Goal: Information Seeking & Learning: Learn about a topic

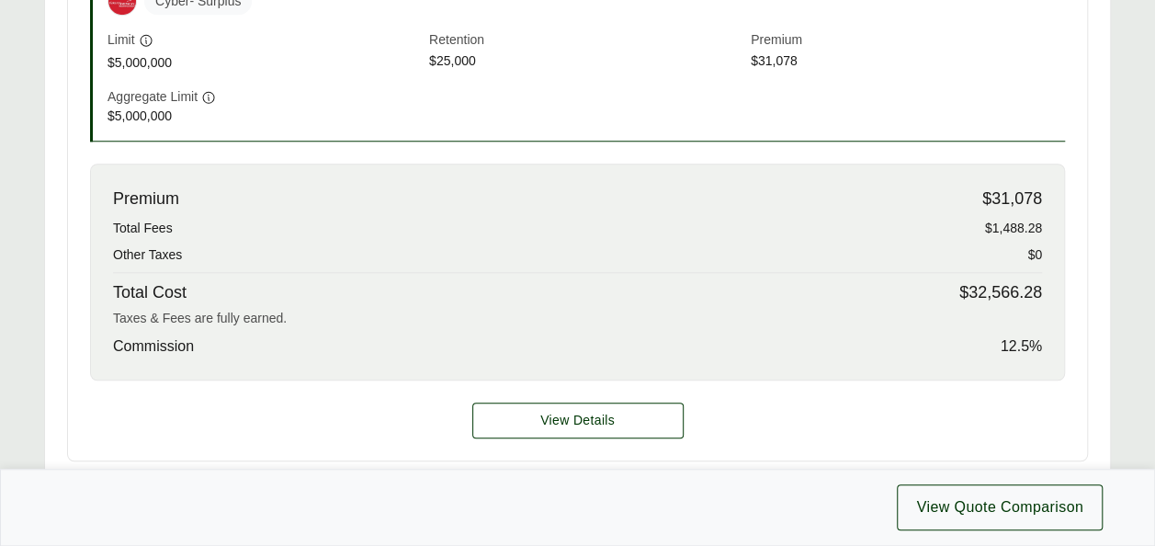
scroll to position [765, 0]
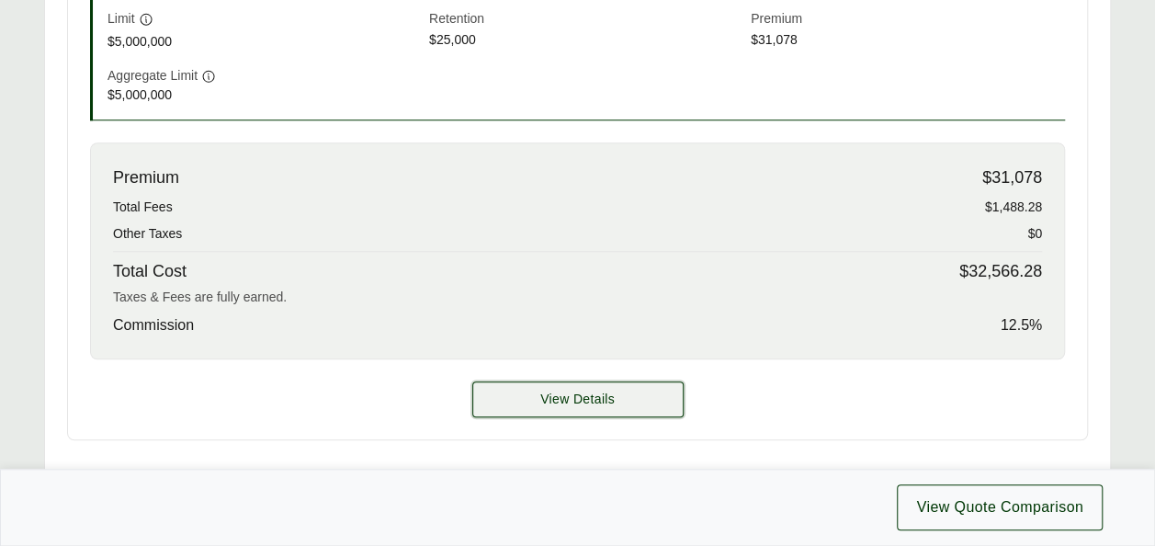
click at [606, 383] on button "View Details" at bounding box center [577, 399] width 211 height 36
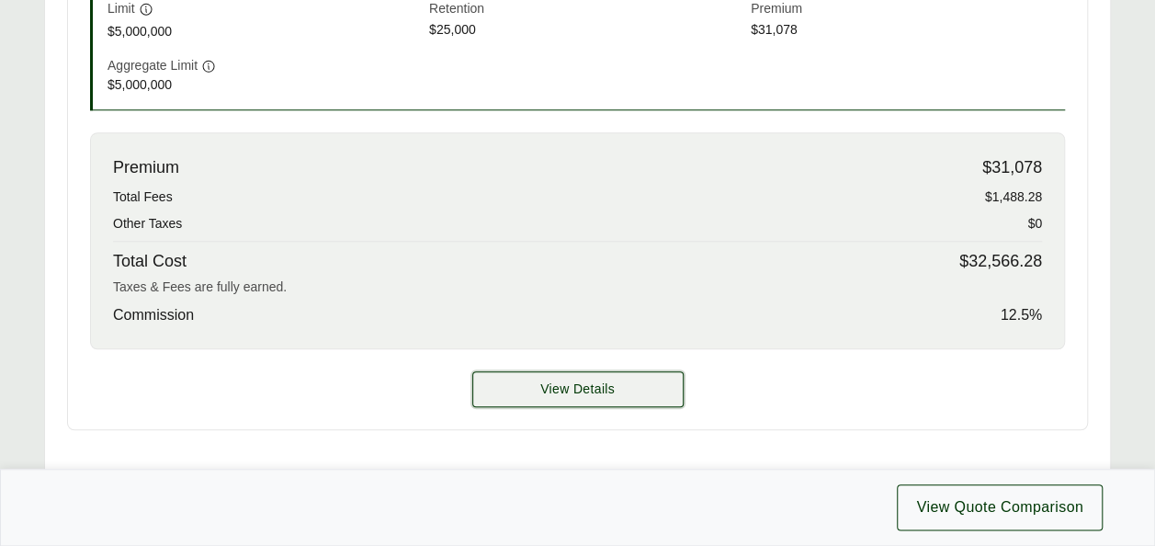
click at [620, 379] on button "View Details" at bounding box center [577, 389] width 211 height 36
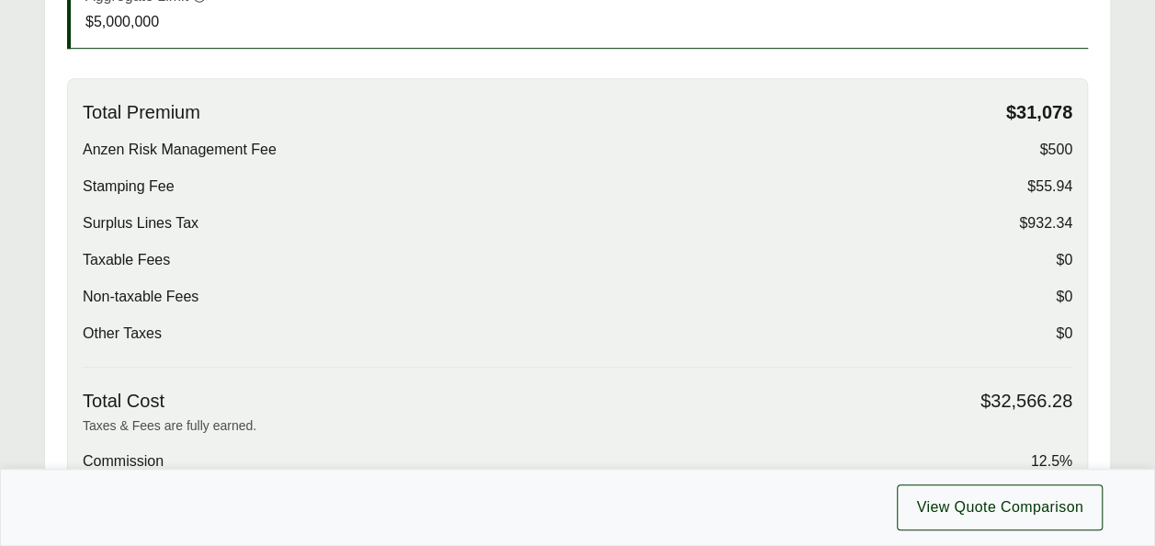
scroll to position [557, 0]
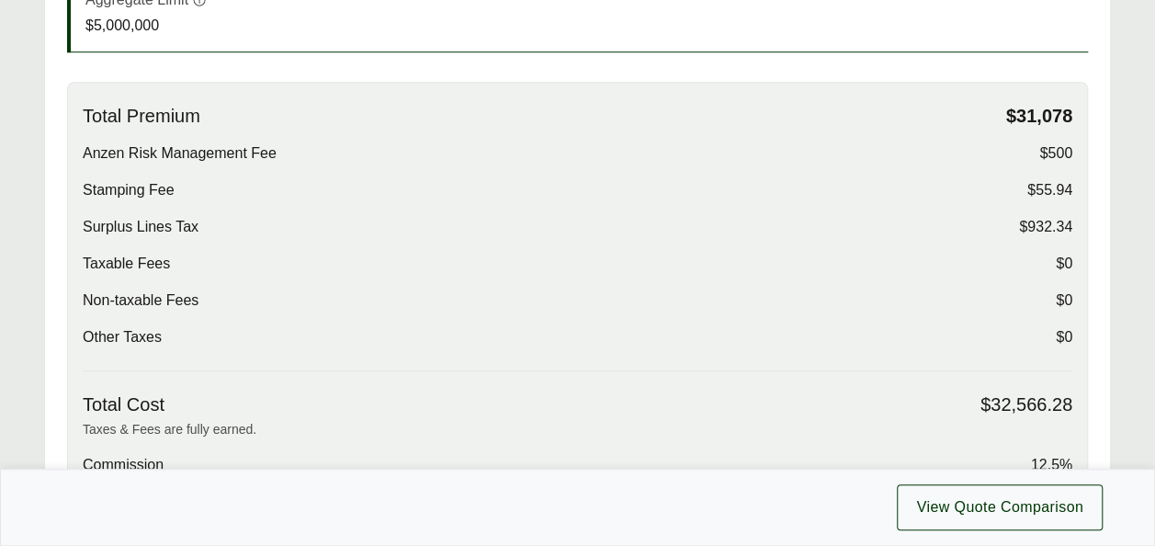
click at [229, 142] on span "Anzen Risk Management Fee" at bounding box center [180, 153] width 194 height 22
click at [155, 186] on span "Stamping Fee" at bounding box center [129, 190] width 92 height 22
click at [138, 223] on span "Surplus Lines Tax" at bounding box center [141, 227] width 116 height 22
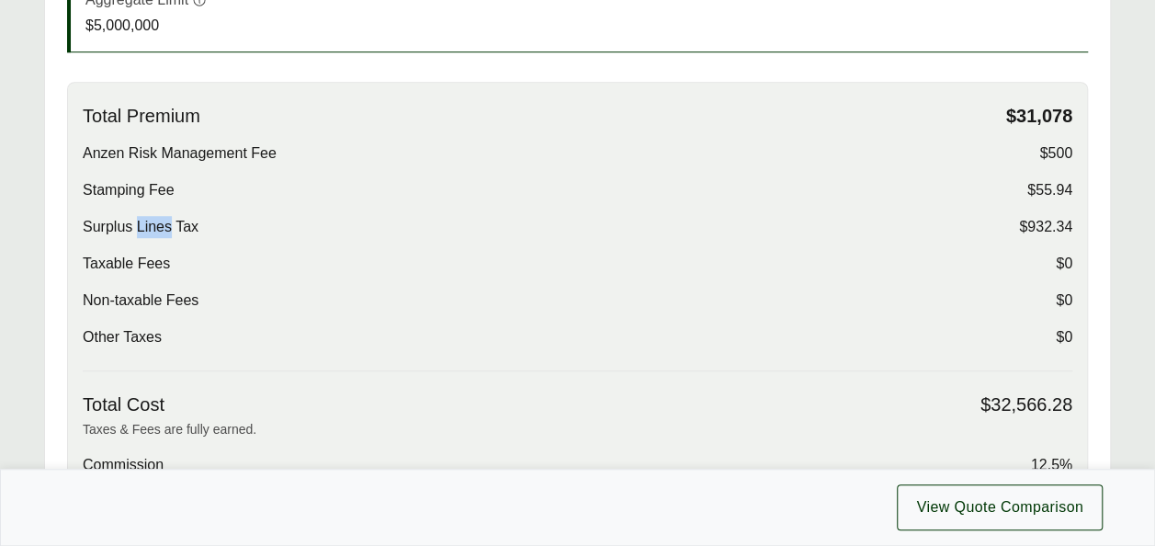
click at [138, 223] on span "Surplus Lines Tax" at bounding box center [141, 227] width 116 height 22
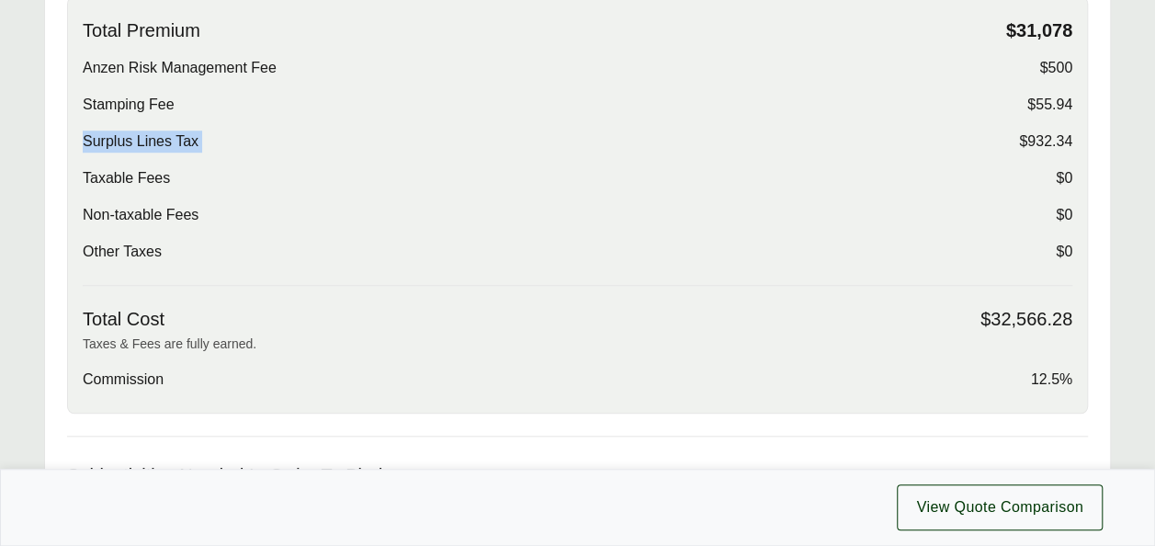
scroll to position [645, 0]
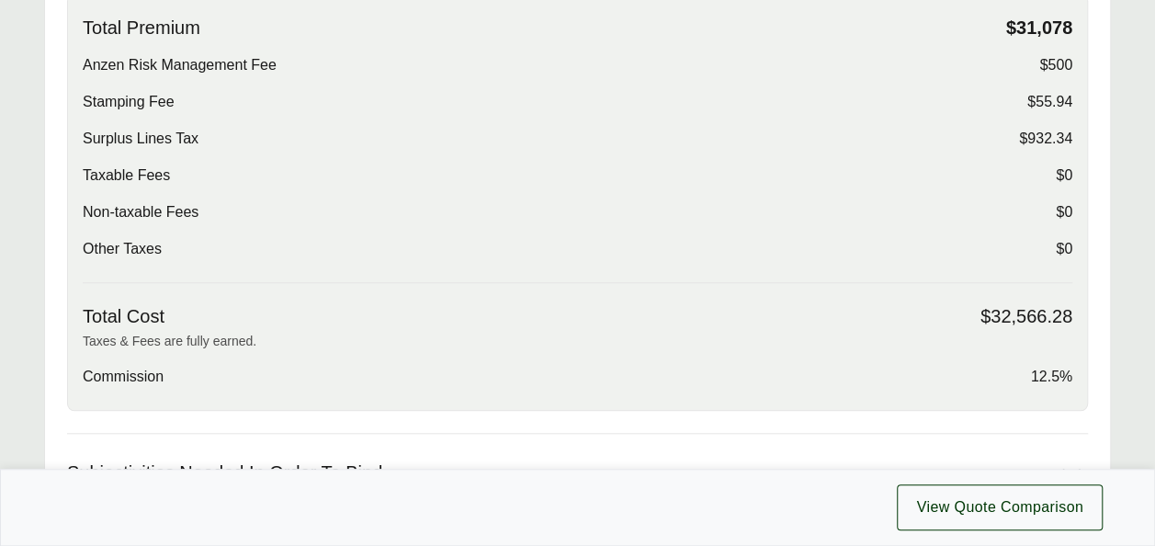
click at [108, 374] on span "Commission" at bounding box center [123, 377] width 81 height 22
click at [490, 266] on div "Total Premium $31,078 Anzen Risk Management Fee $500 Stamping Fee $55.94 Surplu…" at bounding box center [578, 150] width 990 height 266
click at [103, 375] on span "Commission" at bounding box center [123, 377] width 81 height 22
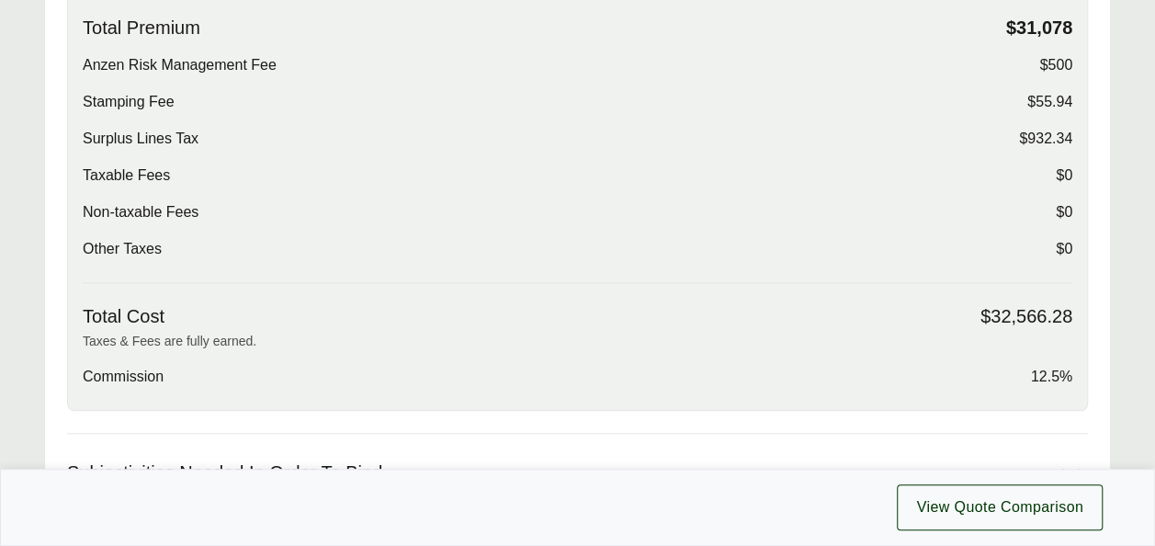
drag, startPoint x: 103, startPoint y: 375, endPoint x: 406, endPoint y: 280, distance: 317.6
click at [406, 280] on div "Total Premium $31,078 Anzen Risk Management Fee $500 Stamping Fee $55.94 Surplu…" at bounding box center [577, 202] width 1021 height 417
click at [116, 137] on span "Surplus Lines Tax" at bounding box center [141, 139] width 116 height 22
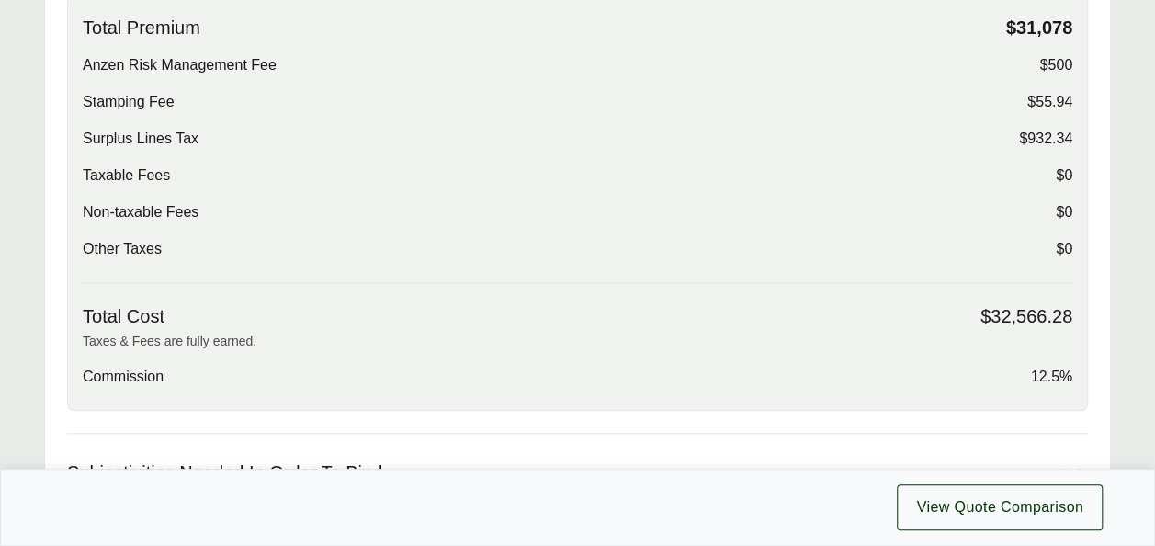
click at [470, 206] on div "Non-taxable Fees $0" at bounding box center [578, 212] width 990 height 22
click at [108, 94] on span "Stamping Fee" at bounding box center [129, 102] width 92 height 22
